Goal: Check status

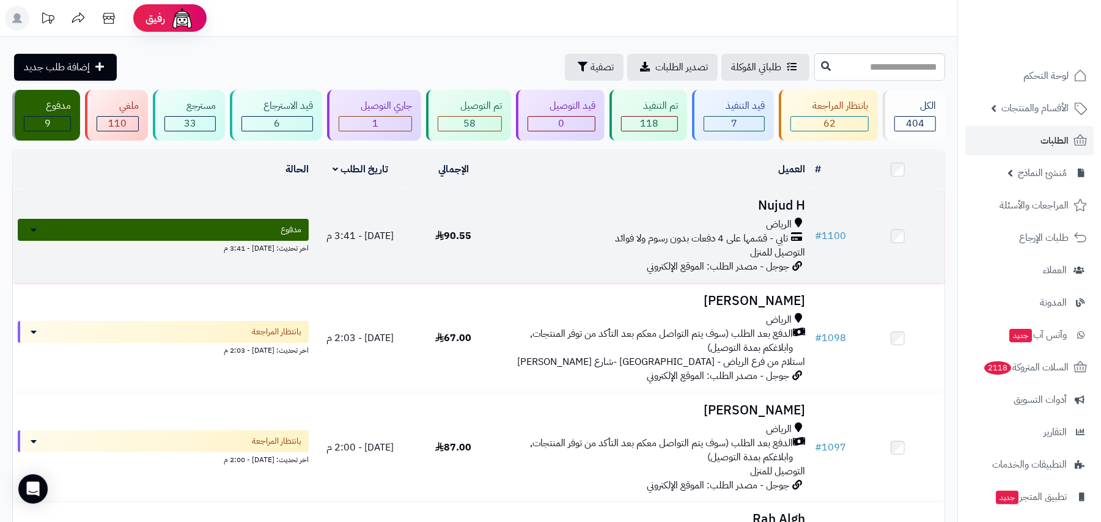
click at [685, 236] on span "تابي - قسّمها على 4 دفعات بدون رسوم ولا فوائد" at bounding box center [701, 239] width 173 height 14
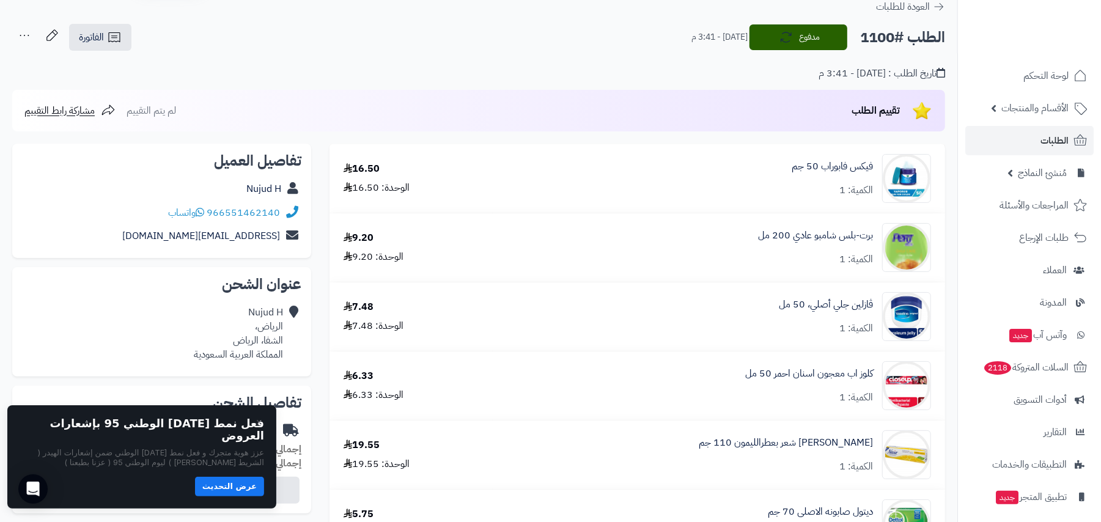
scroll to position [7, 0]
